Goal: Information Seeking & Learning: Learn about a topic

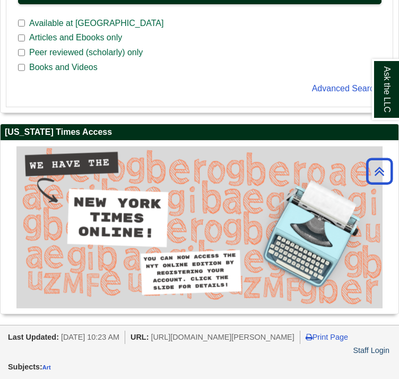
scroll to position [806, 0]
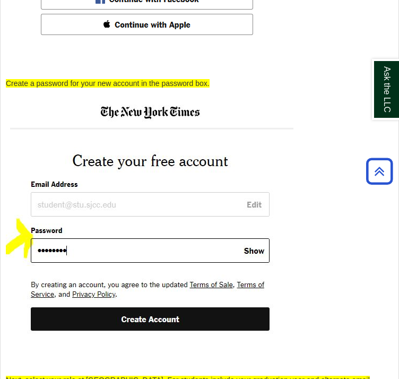
scroll to position [2377, 0]
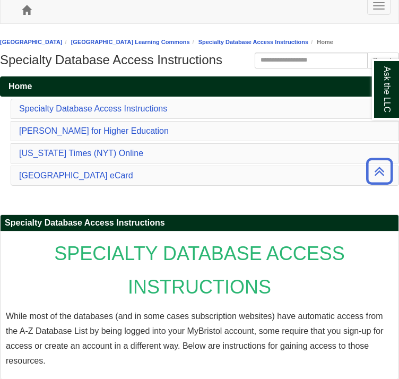
scroll to position [8, 0]
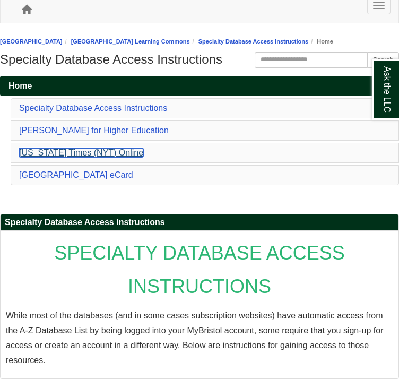
click at [102, 157] on link "[US_STATE] Times (NYT) Online" at bounding box center [81, 152] width 124 height 9
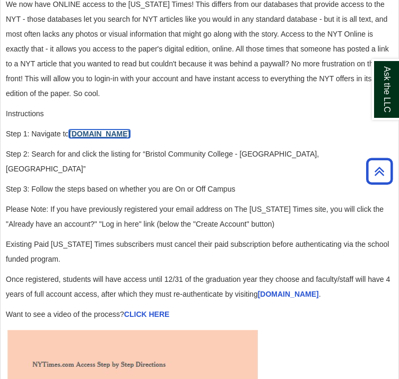
click at [102, 138] on link "[DOMAIN_NAME]" at bounding box center [99, 134] width 61 height 8
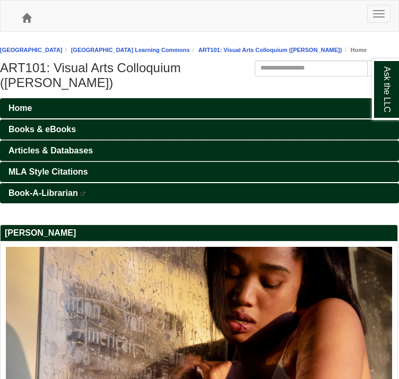
click at [46, 155] on span "Articles & Databases" at bounding box center [50, 150] width 84 height 9
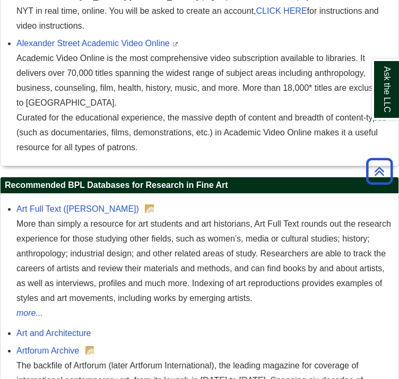
scroll to position [1168, 0]
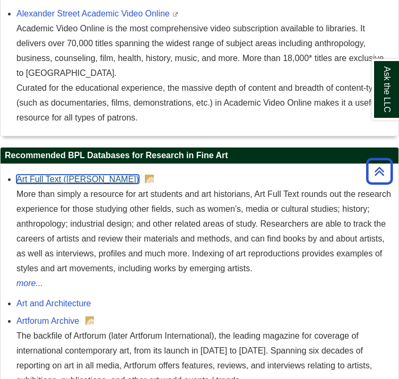
click at [93, 184] on link "Art Full Text ([PERSON_NAME])" at bounding box center [77, 179] width 123 height 9
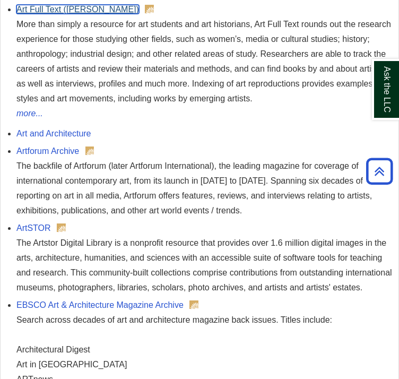
scroll to position [1339, 0]
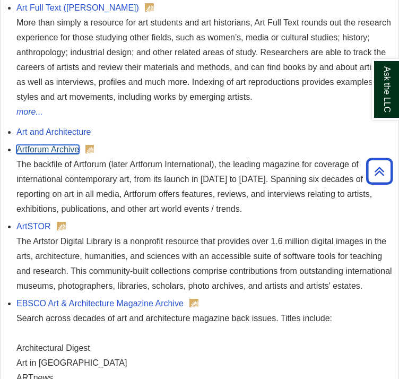
click at [63, 154] on link "Artforum Archive" at bounding box center [47, 149] width 63 height 9
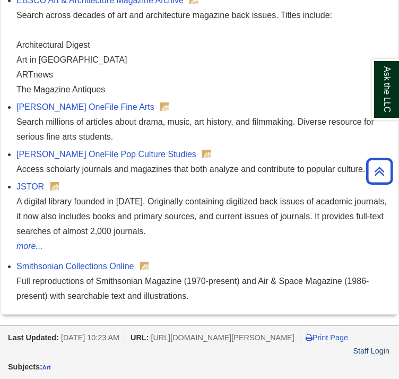
scroll to position [1668, 1]
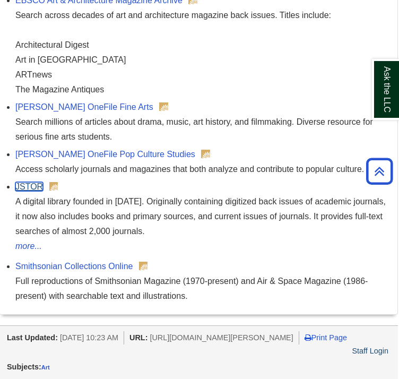
click at [31, 190] on link "JSTOR" at bounding box center [29, 186] width 28 height 9
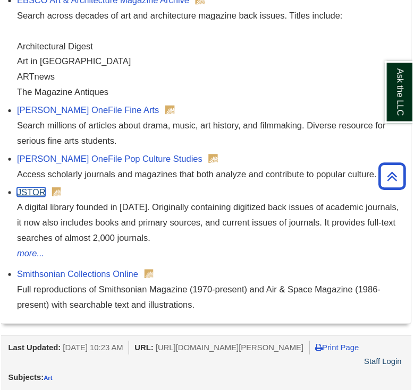
scroll to position [955, 0]
